Goal: Information Seeking & Learning: Learn about a topic

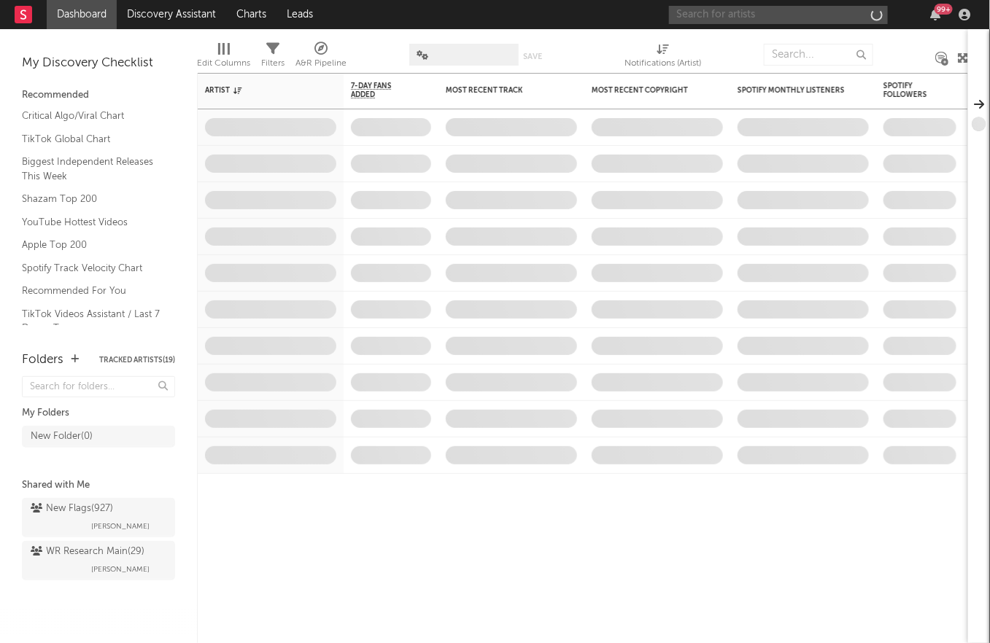
click at [759, 18] on input "text" at bounding box center [778, 15] width 219 height 18
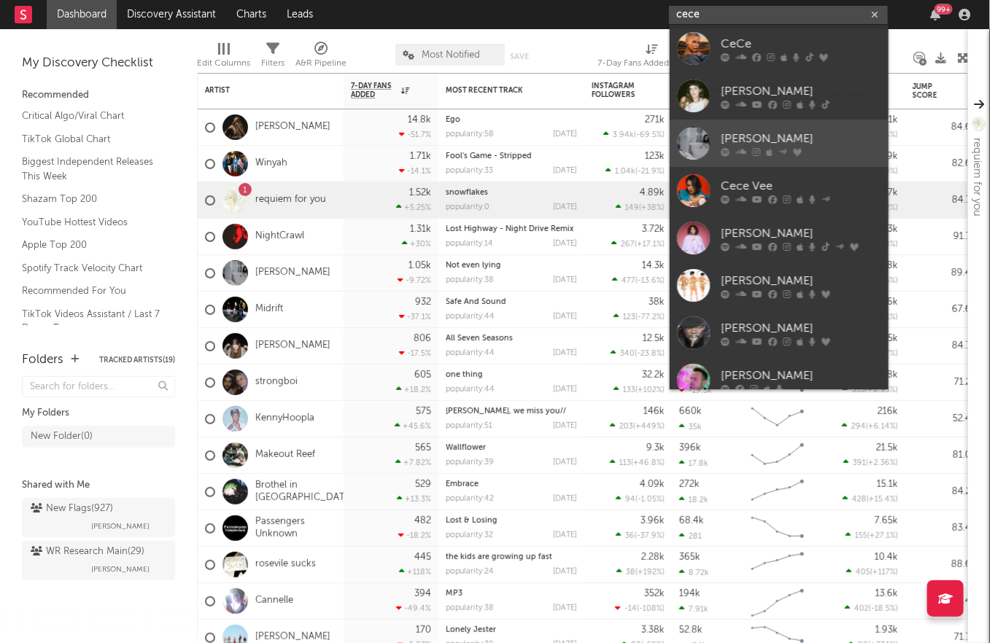
type input "cece"
click at [772, 155] on div at bounding box center [801, 151] width 160 height 9
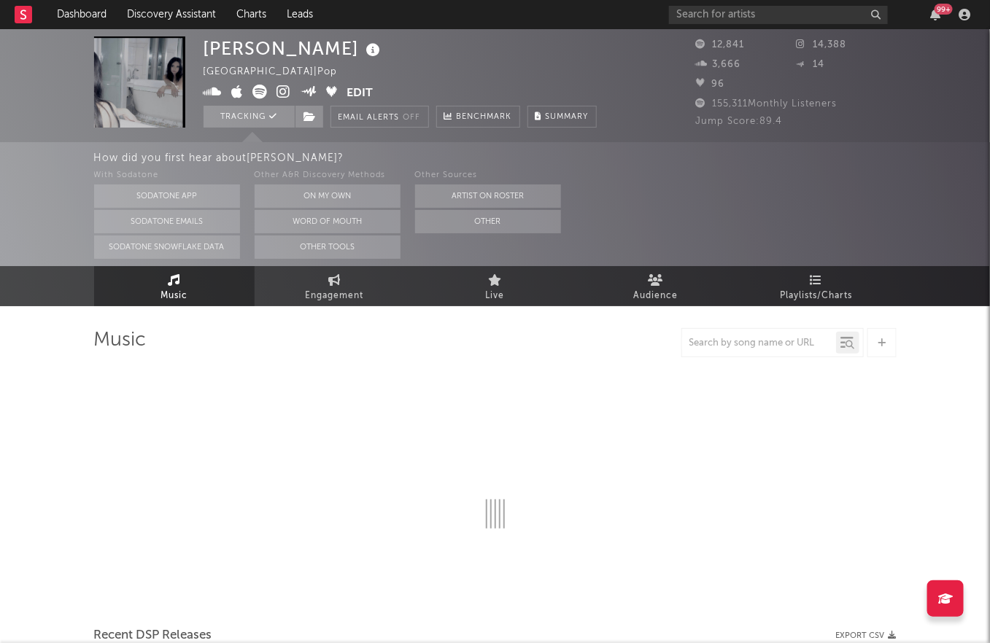
select select "6m"
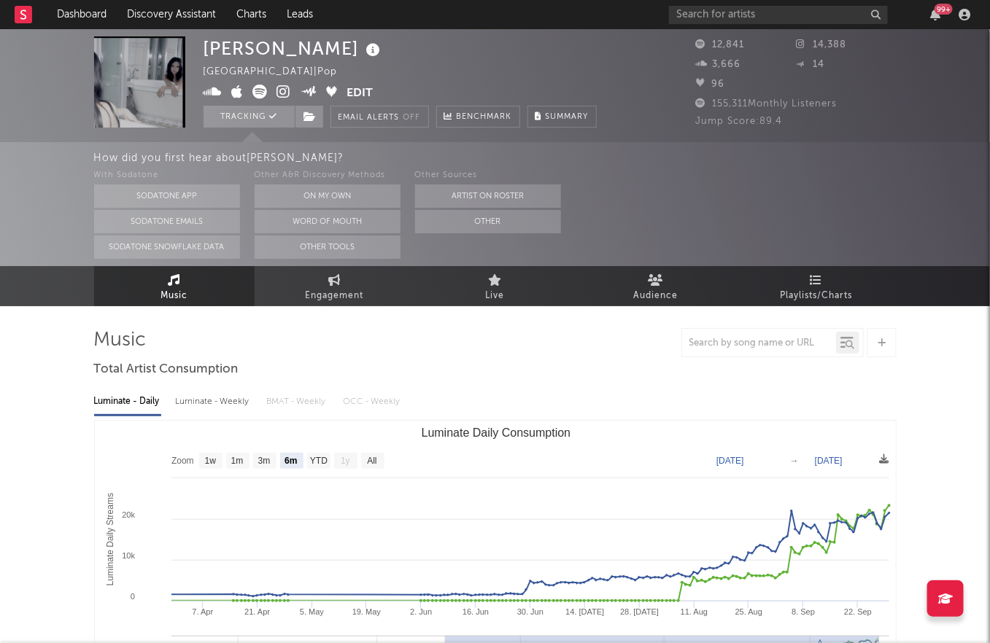
click at [282, 93] on icon at bounding box center [284, 92] width 14 height 15
click at [652, 284] on icon at bounding box center [655, 280] width 15 height 12
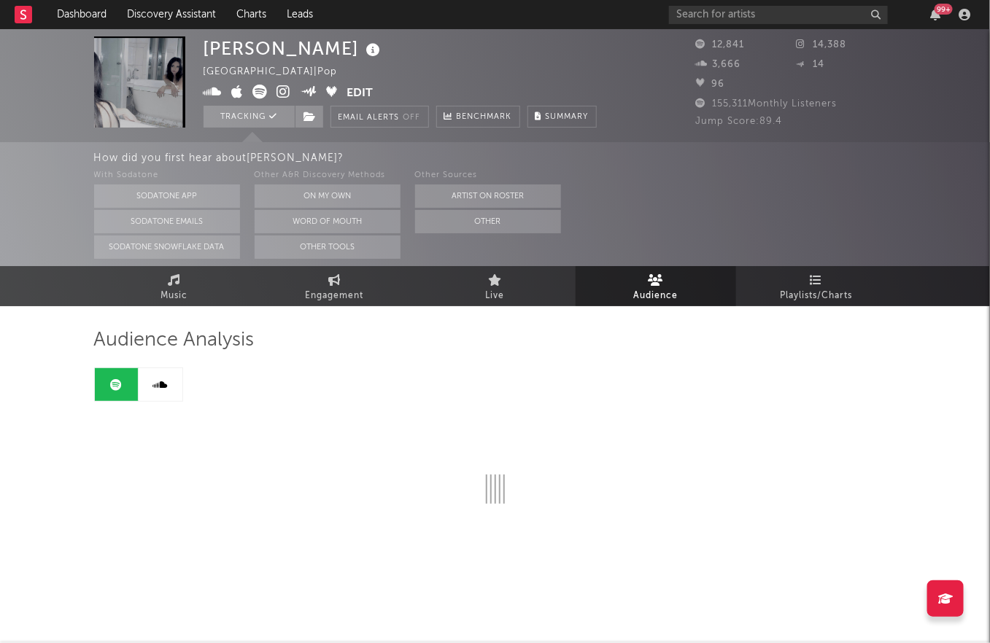
click at [652, 284] on icon at bounding box center [655, 280] width 15 height 12
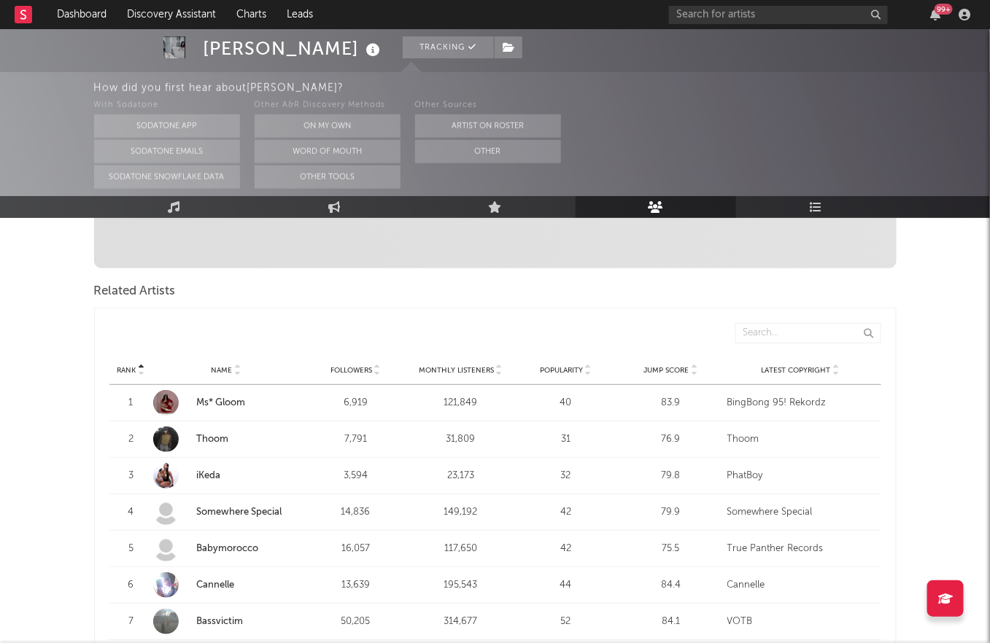
scroll to position [483, 0]
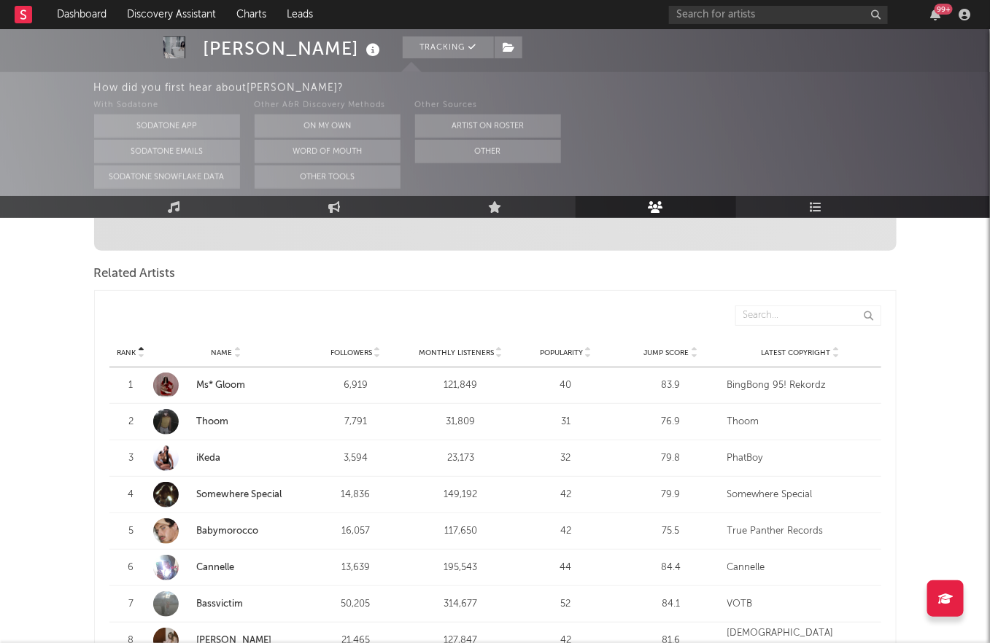
click at [689, 347] on div at bounding box center [693, 352] width 9 height 11
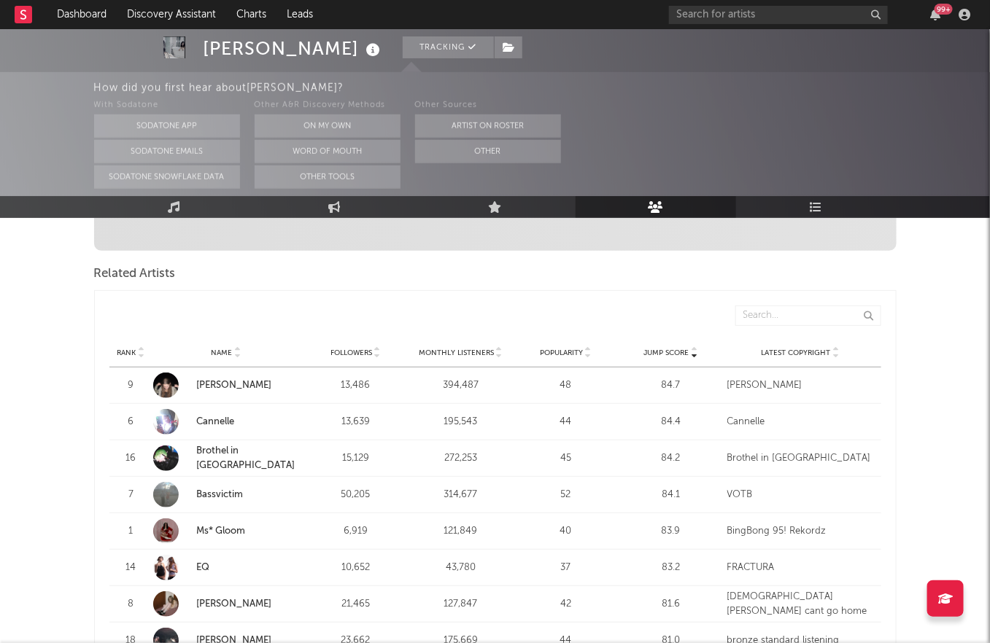
click at [694, 347] on icon at bounding box center [694, 350] width 7 height 6
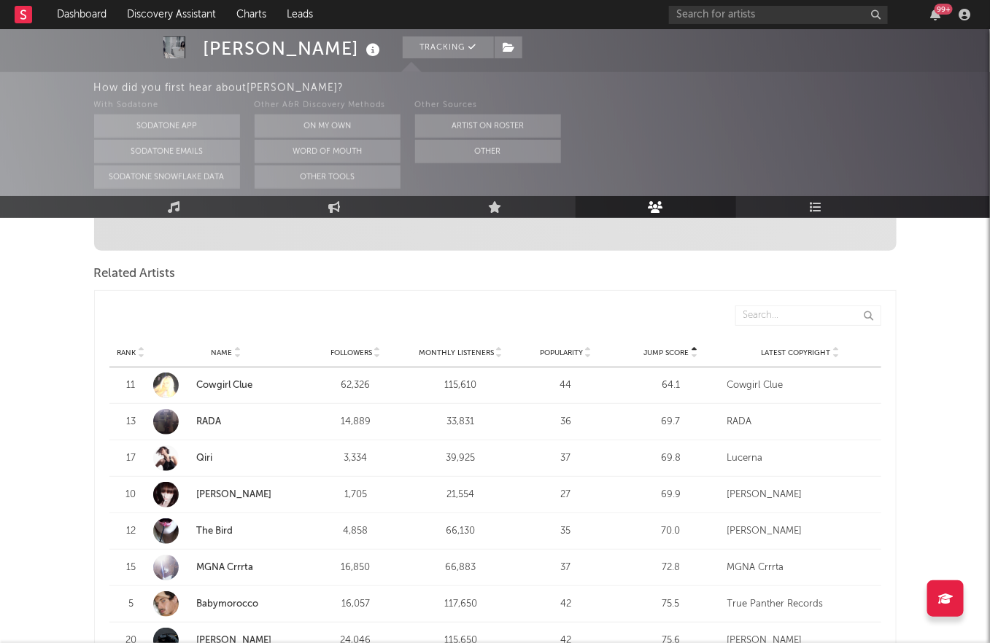
click at [694, 353] on icon at bounding box center [694, 356] width 7 height 6
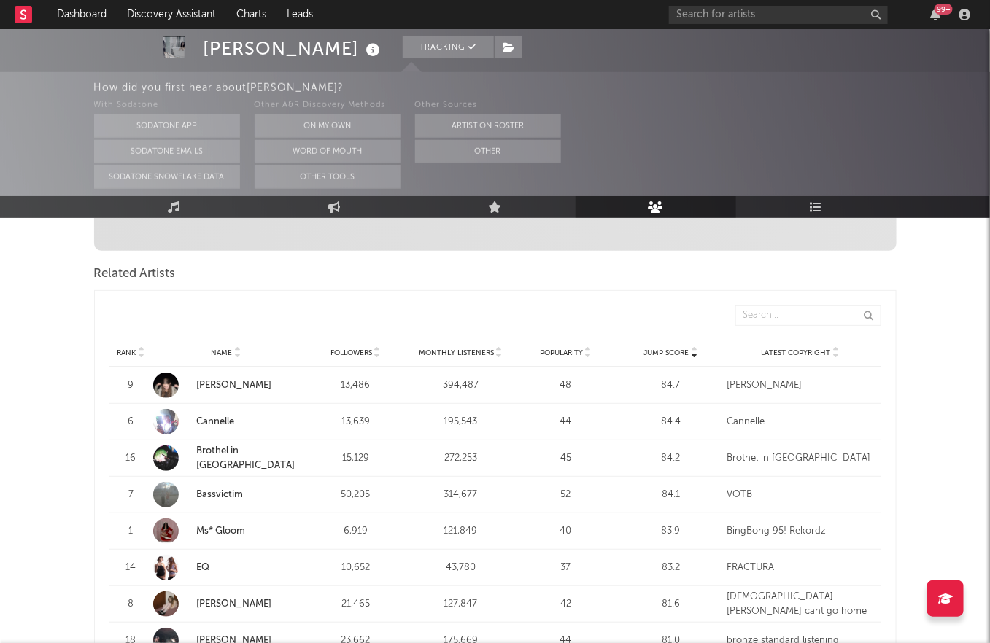
click at [230, 381] on link "[PERSON_NAME]" at bounding box center [234, 385] width 75 height 9
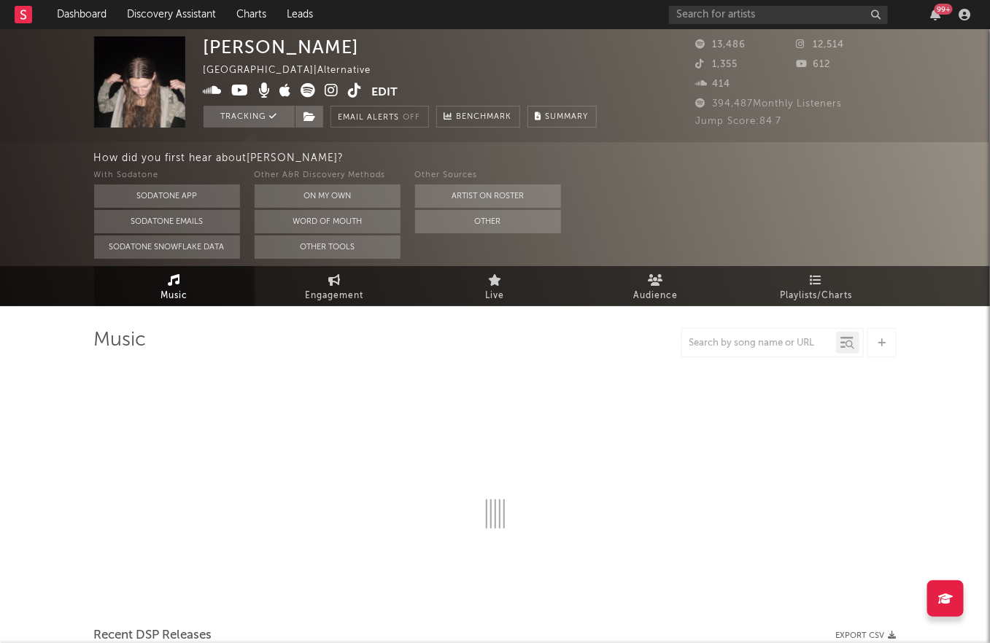
select select "6m"
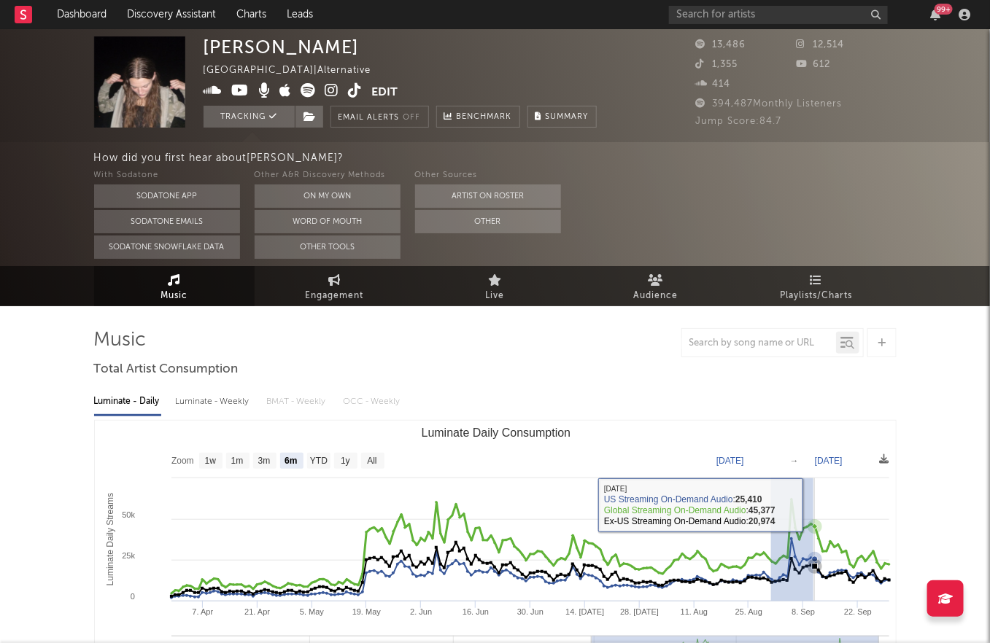
drag, startPoint x: 770, startPoint y: 507, endPoint x: 813, endPoint y: 505, distance: 42.4
click at [813, 505] on rect "Luminate Daily Consumption" at bounding box center [496, 567] width 802 height 292
type input "[DATE]"
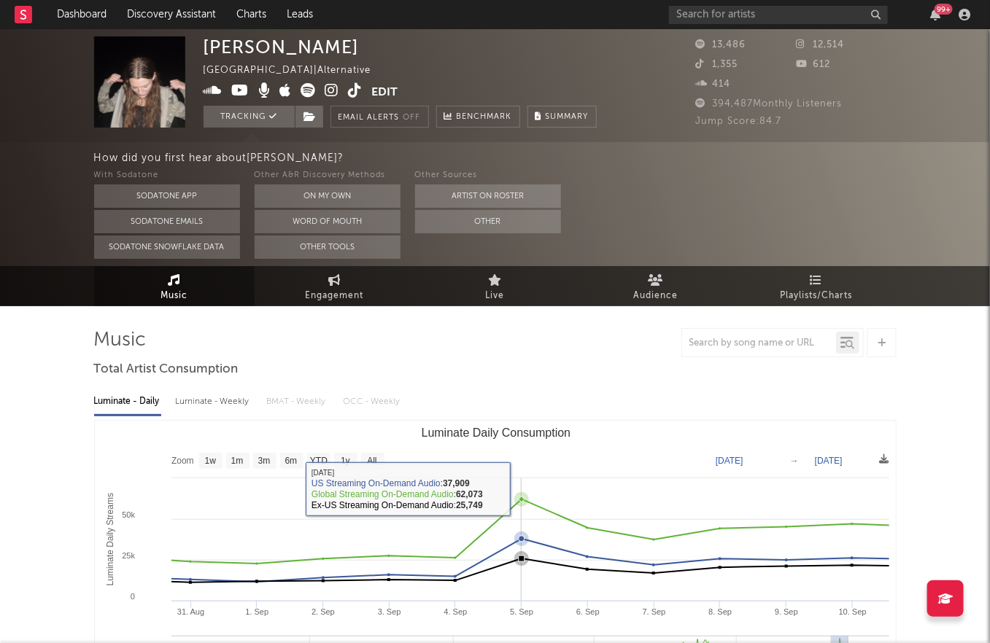
click at [516, 489] on rect "Luminate Daily Consumption" at bounding box center [496, 567] width 802 height 292
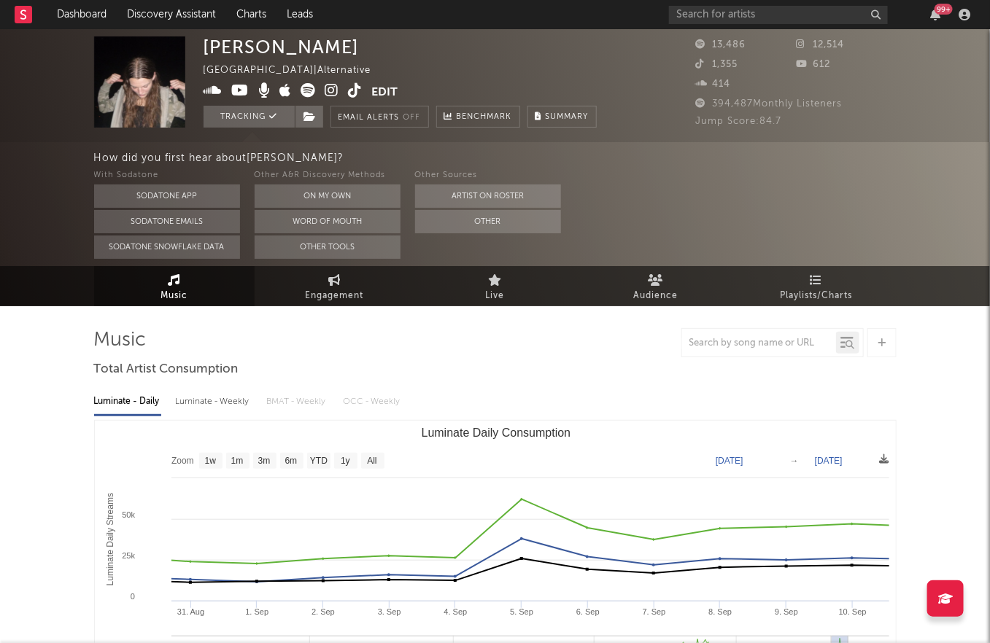
click at [335, 87] on icon at bounding box center [332, 90] width 14 height 15
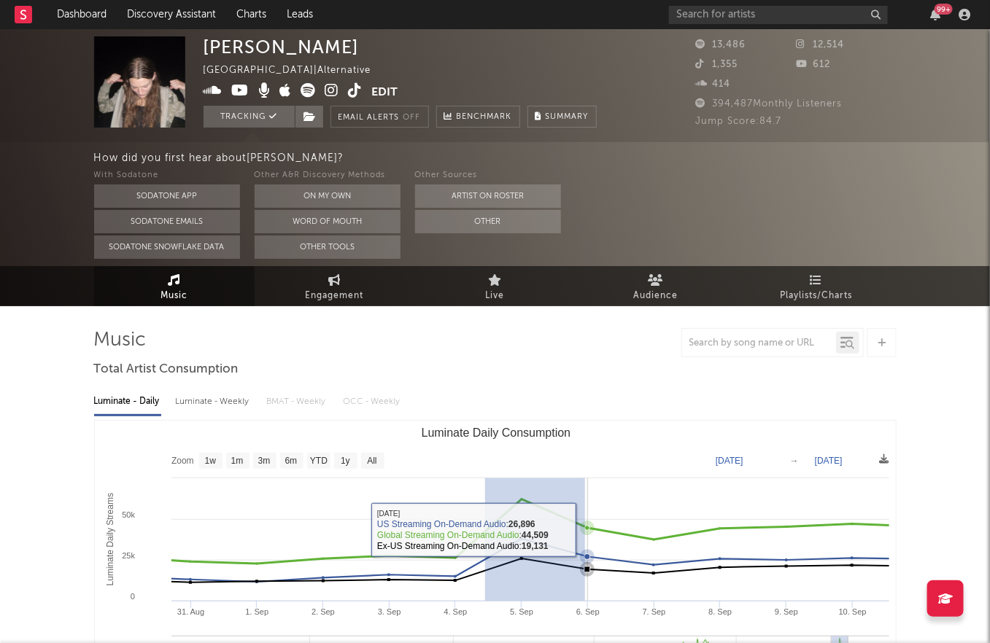
drag, startPoint x: 484, startPoint y: 530, endPoint x: 584, endPoint y: 532, distance: 99.9
click at [584, 532] on g "Luminate Daily Consumption" at bounding box center [520, 581] width 797 height 167
type input "[DATE]"
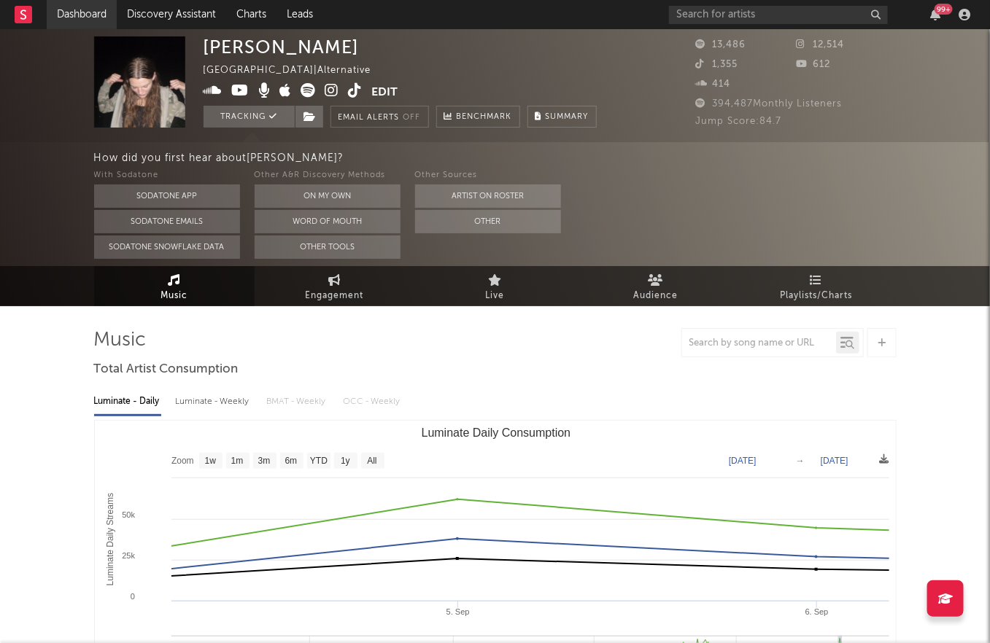
click at [98, 18] on link "Dashboard" at bounding box center [82, 14] width 70 height 29
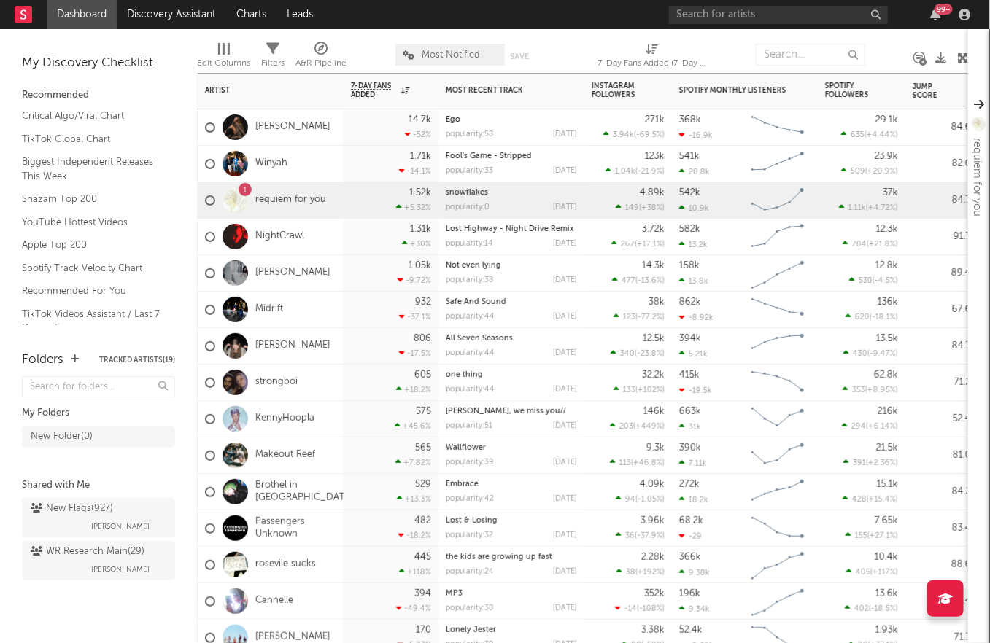
click at [314, 128] on div "[PERSON_NAME]" at bounding box center [271, 127] width 146 height 36
